Goal: Communication & Community: Participate in discussion

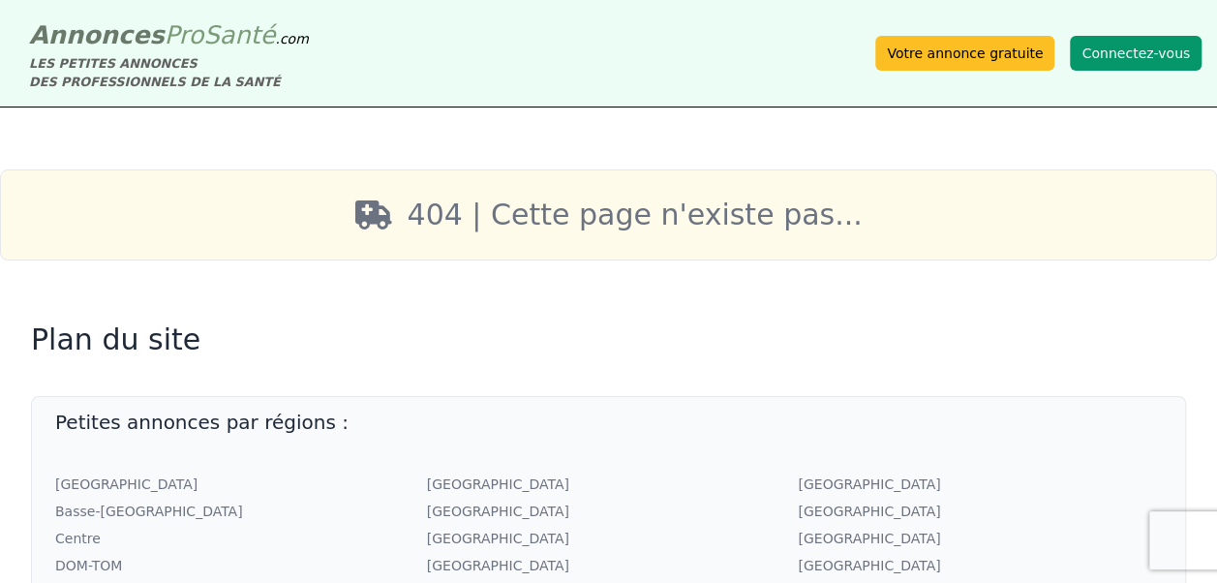
click at [1141, 58] on button "Connectez-vous" at bounding box center [1136, 53] width 132 height 35
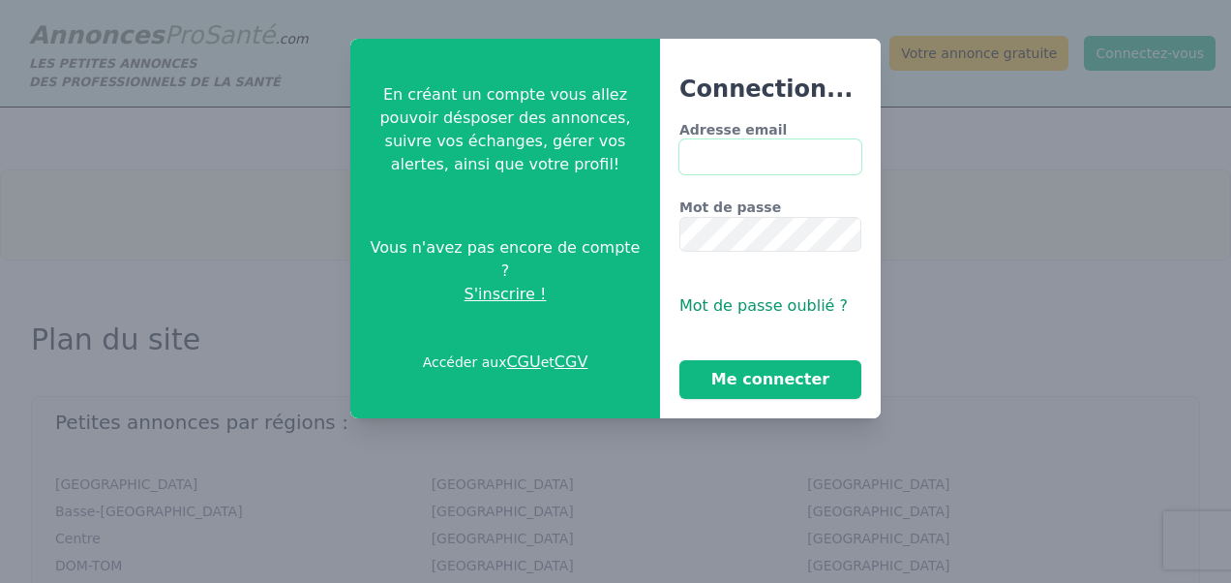
type input "**********"
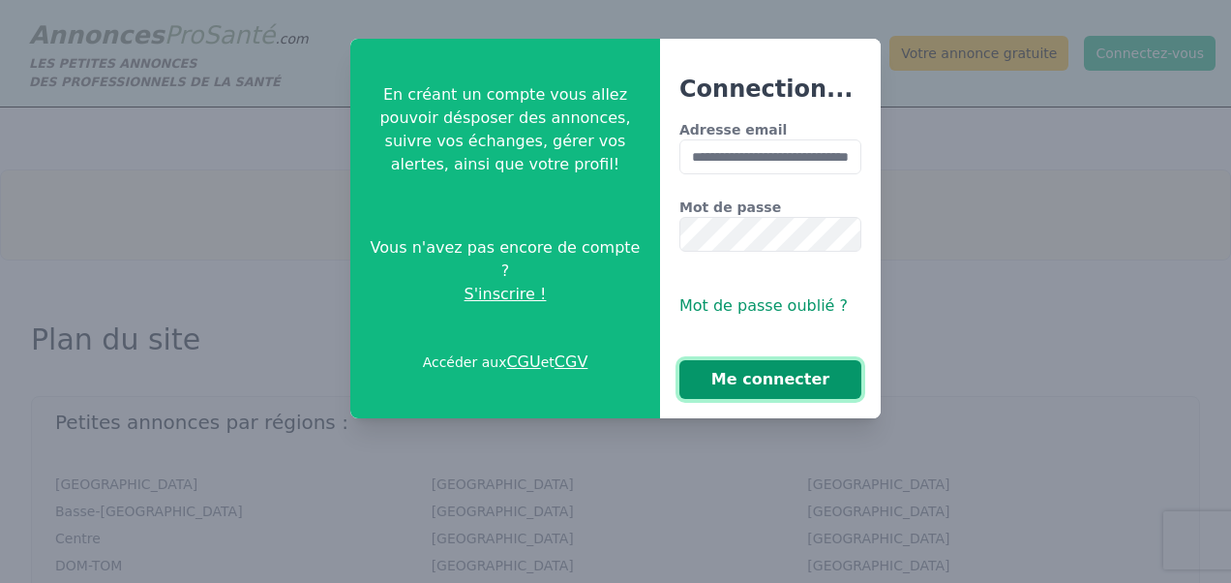
click at [749, 387] on button "Me connecter" at bounding box center [771, 379] width 182 height 39
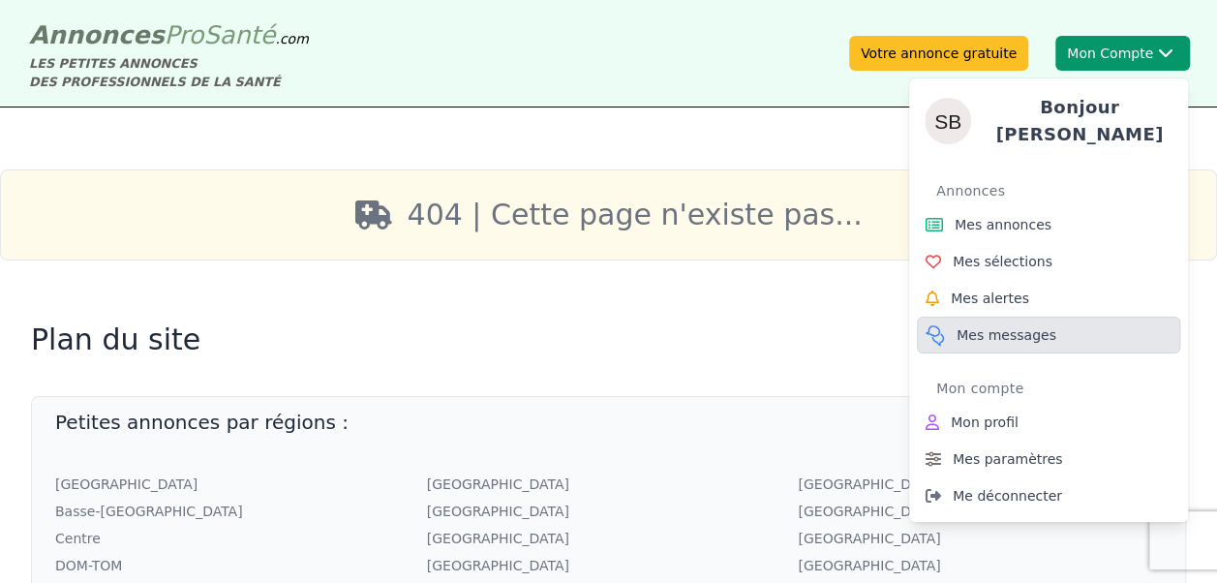
click at [999, 325] on span "Mes messages" at bounding box center [1006, 334] width 100 height 19
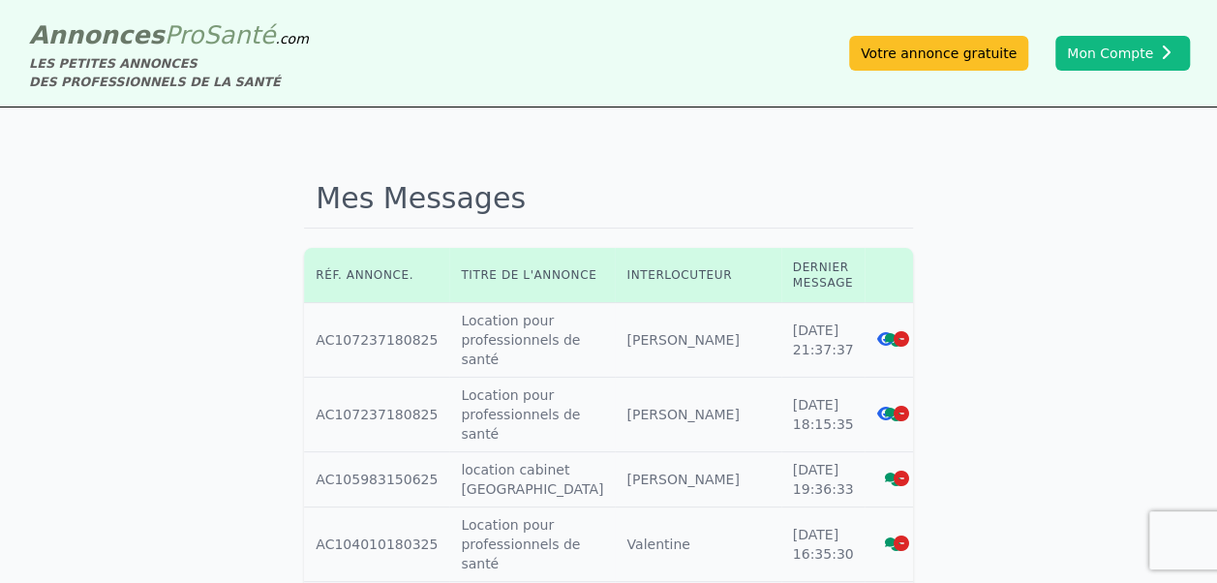
click at [876, 341] on icon at bounding box center [884, 338] width 17 height 15
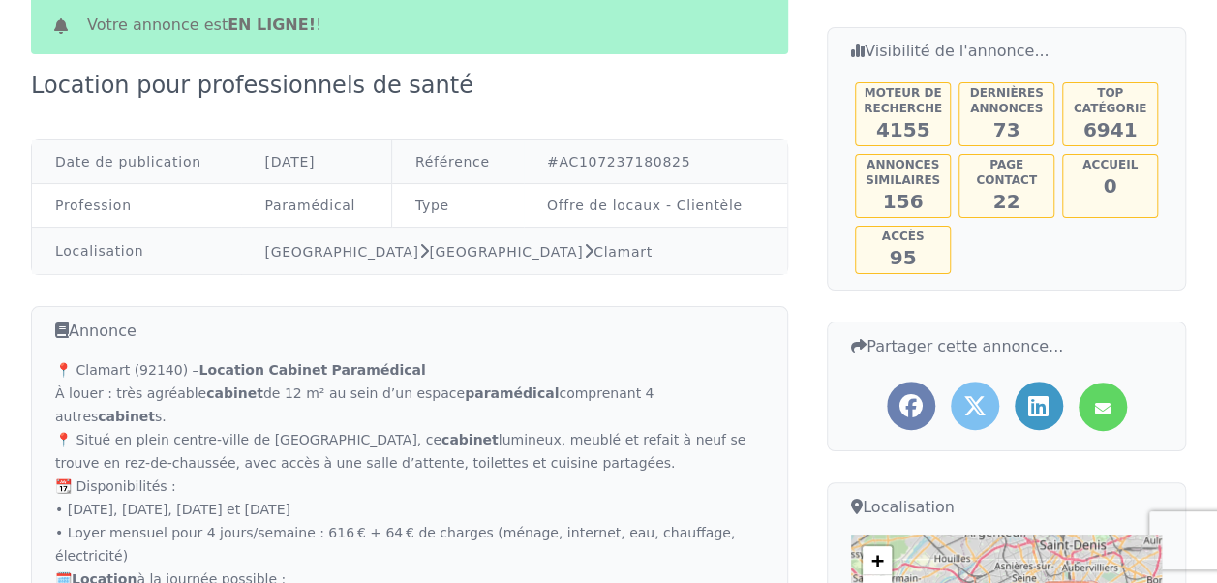
scroll to position [322, 0]
